Goal: Task Accomplishment & Management: Manage account settings

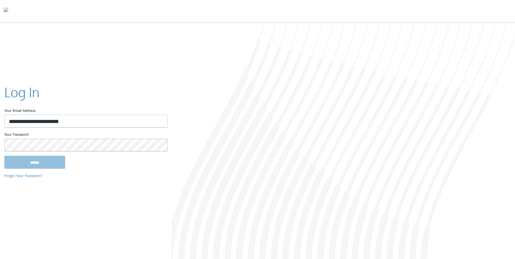
type input "**********"
click at [4, 156] on input "******" at bounding box center [34, 162] width 61 height 13
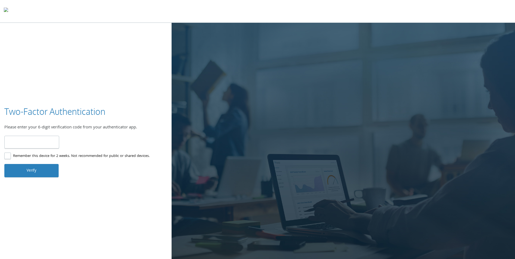
type input "******"
